Goal: Information Seeking & Learning: Learn about a topic

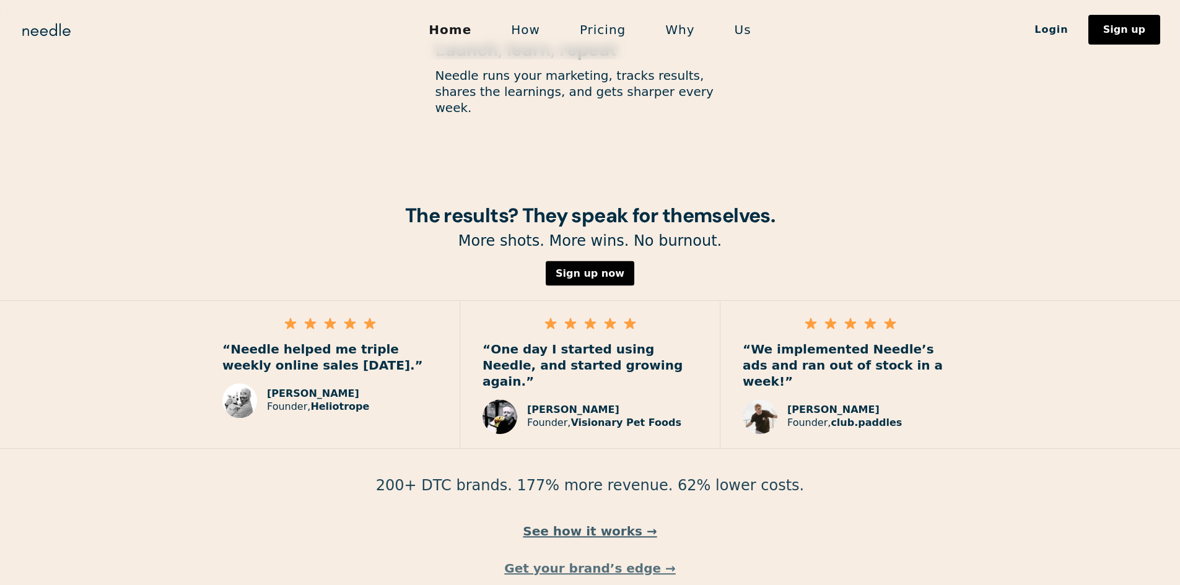
scroll to position [1689, 0]
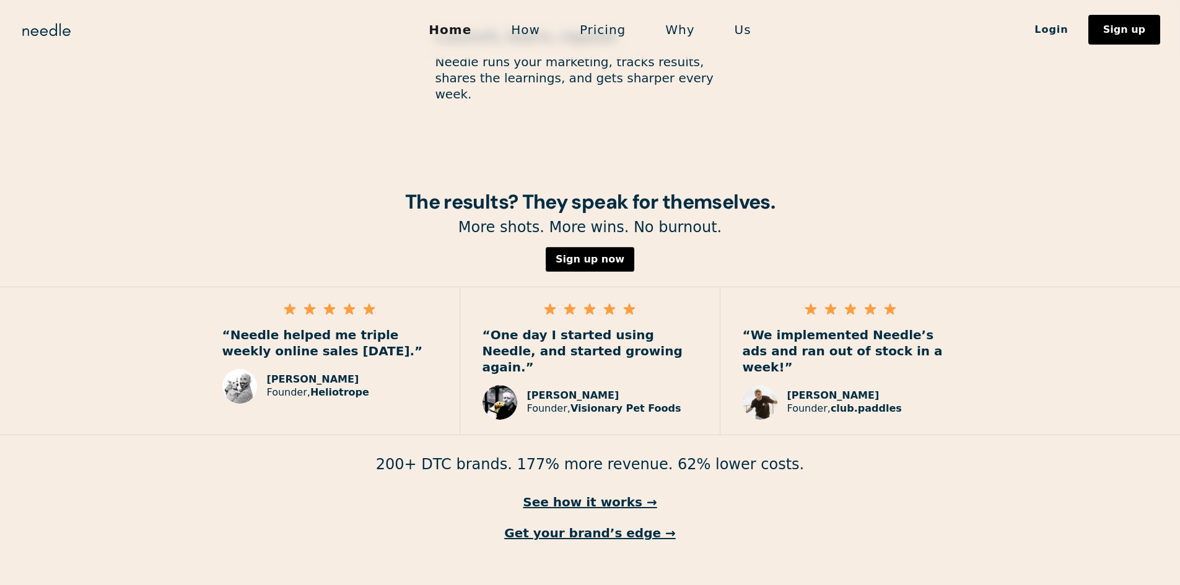
click at [680, 32] on link "Why" at bounding box center [679, 30] width 69 height 26
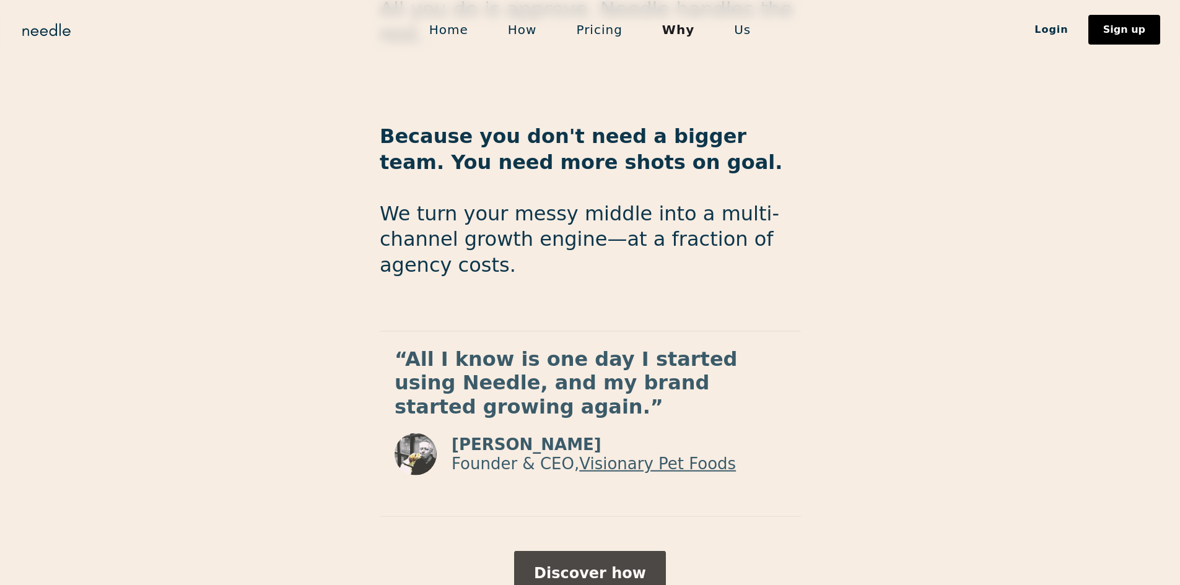
scroll to position [1992, 0]
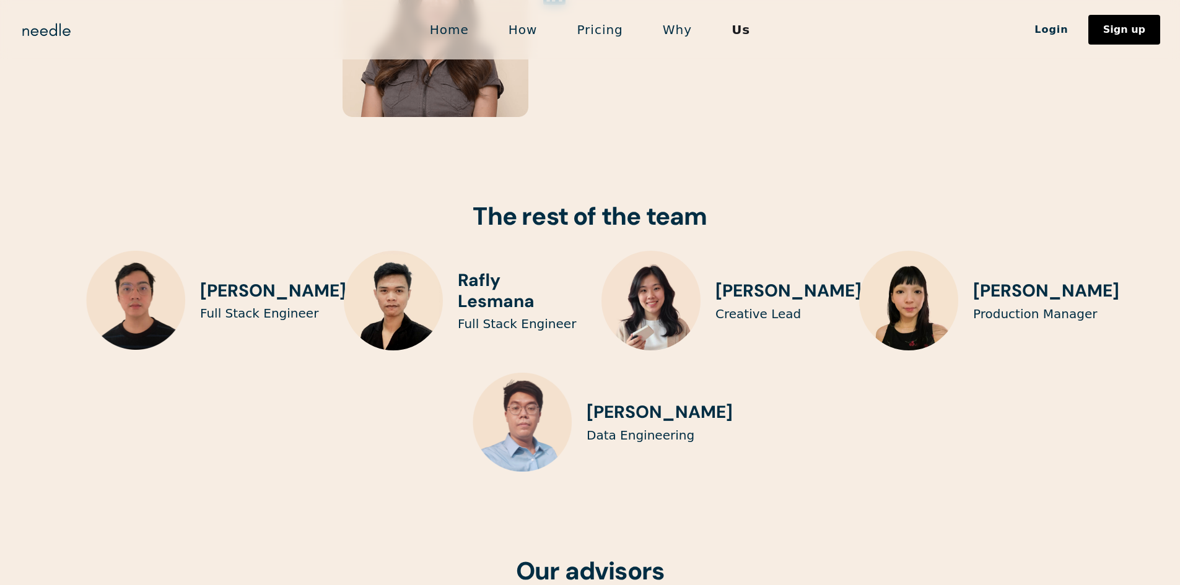
scroll to position [2864, 0]
drag, startPoint x: 480, startPoint y: 230, endPoint x: 520, endPoint y: 242, distance: 41.4
click at [520, 271] on h3 "Rafly Lesmana" at bounding box center [518, 292] width 121 height 42
drag, startPoint x: 529, startPoint y: 260, endPoint x: 461, endPoint y: 231, distance: 73.3
click at [461, 271] on h3 "Rafly Lesmana" at bounding box center [518, 292] width 121 height 42
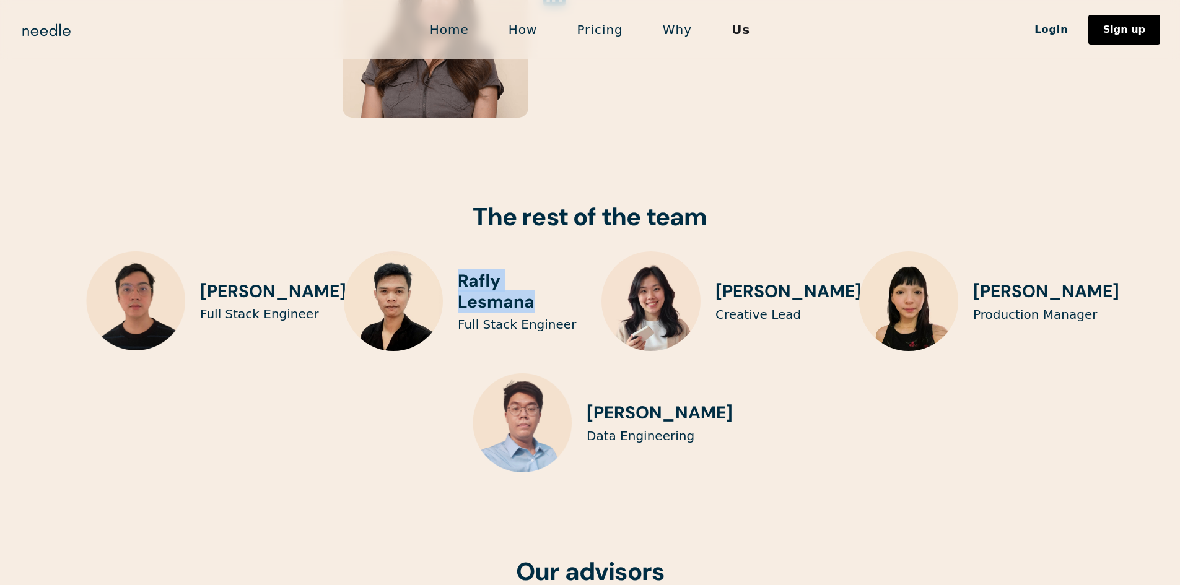
drag, startPoint x: 538, startPoint y: 258, endPoint x: 458, endPoint y: 234, distance: 83.5
click at [458, 271] on h3 "Rafly Lesmana" at bounding box center [518, 292] width 121 height 42
copy h3 "Rafly Lesmana"
